Goal: Task Accomplishment & Management: Use online tool/utility

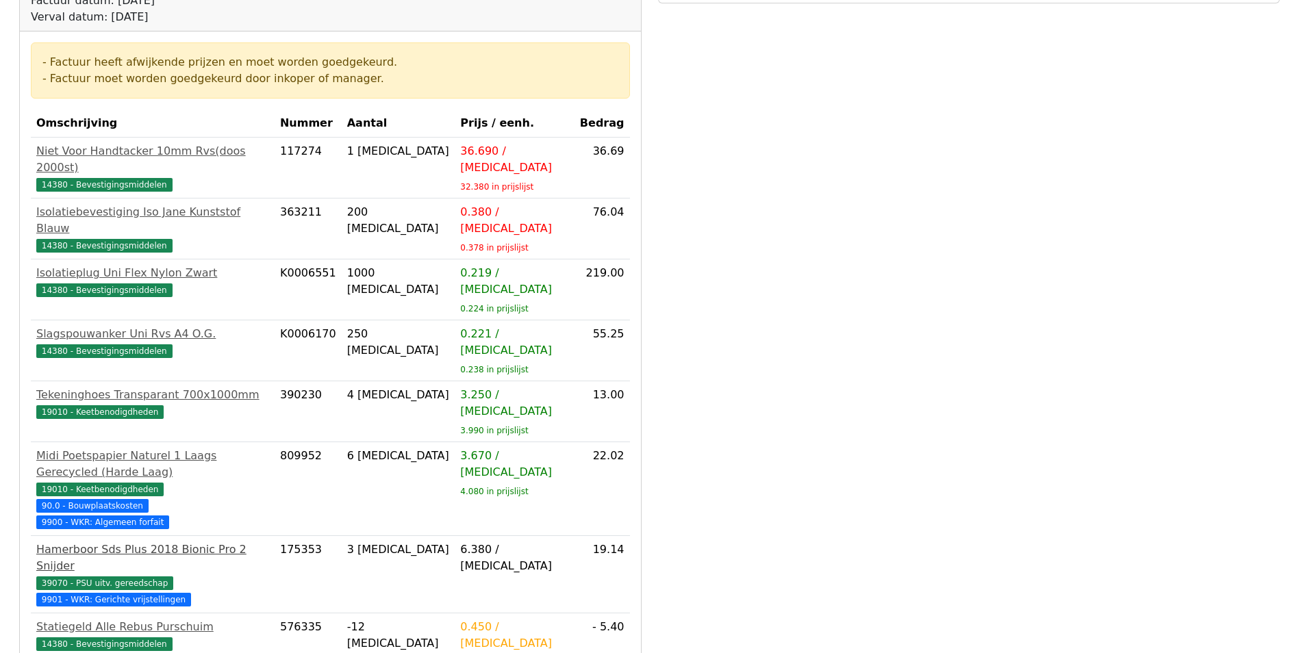
scroll to position [274, 0]
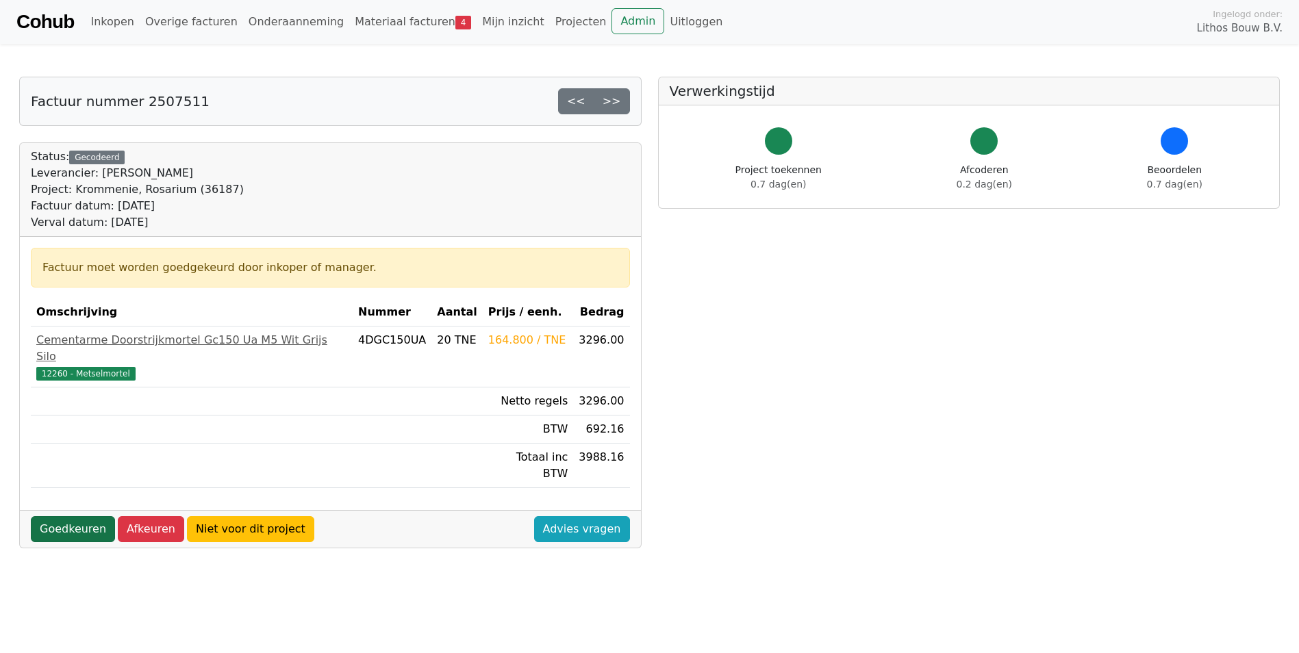
click at [62, 358] on link "Goedkeuren" at bounding box center [73, 529] width 84 height 26
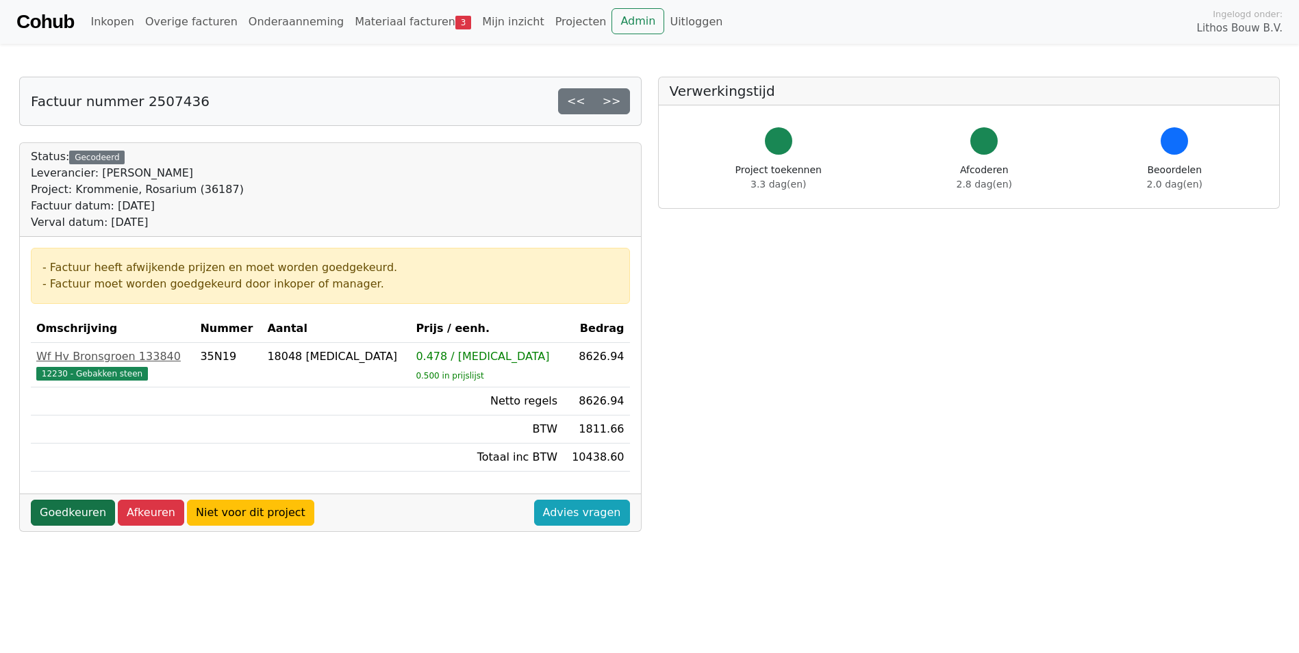
click at [85, 358] on link "Goedkeuren" at bounding box center [73, 513] width 84 height 26
